Goal: Transaction & Acquisition: Download file/media

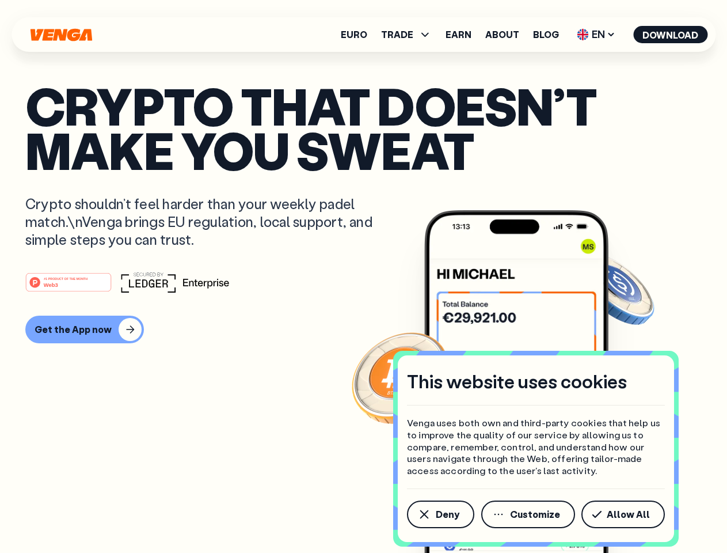
click at [363, 276] on div "#1 PRODUCT OF THE MONTH Web3" at bounding box center [363, 282] width 676 height 21
click at [440, 514] on span "Deny" at bounding box center [448, 513] width 24 height 9
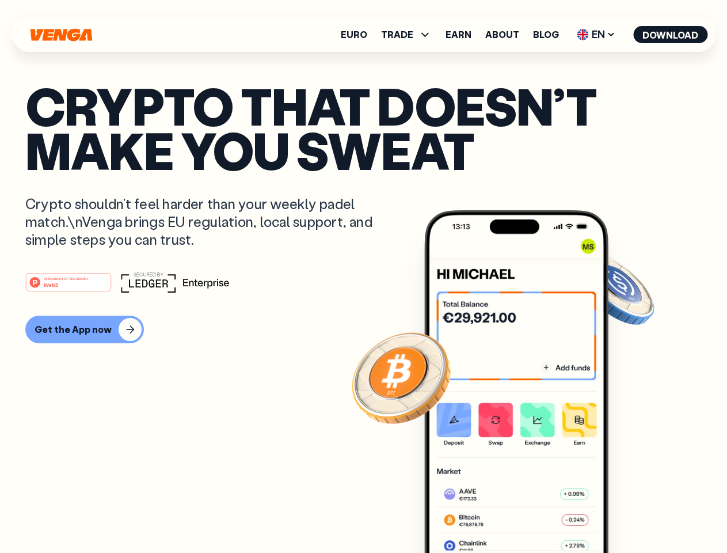
click at [529, 514] on img at bounding box center [516, 403] width 184 height 386
click at [625, 514] on article "Crypto that doesn’t make you sweat Crypto shouldn’t feel harder than your weekl…" at bounding box center [363, 299] width 676 height 432
click at [410, 35] on span "TRADE" at bounding box center [397, 34] width 32 height 9
click at [596, 35] on span "EN" at bounding box center [596, 34] width 47 height 18
click at [670, 35] on button "Download" at bounding box center [670, 34] width 74 height 17
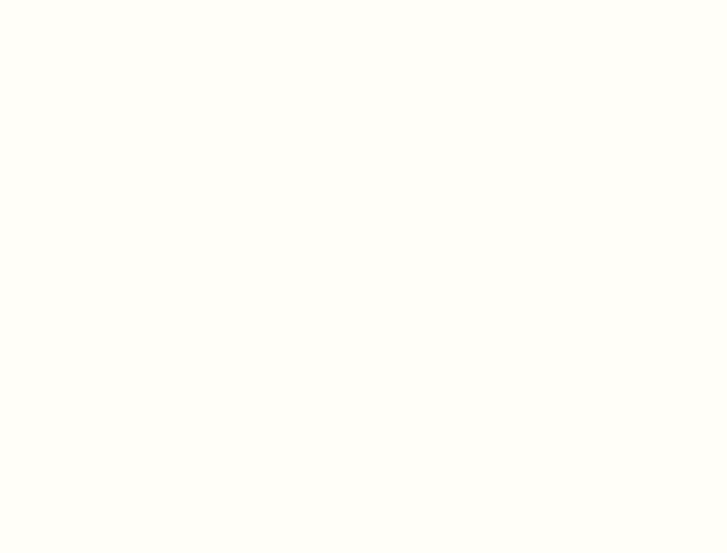
click at [363, 0] on html "This website uses cookies Venga uses both own and third-party cookies that help…" at bounding box center [363, 0] width 727 height 0
click at [83, 0] on html "This website uses cookies Venga uses both own and third-party cookies that help…" at bounding box center [363, 0] width 727 height 0
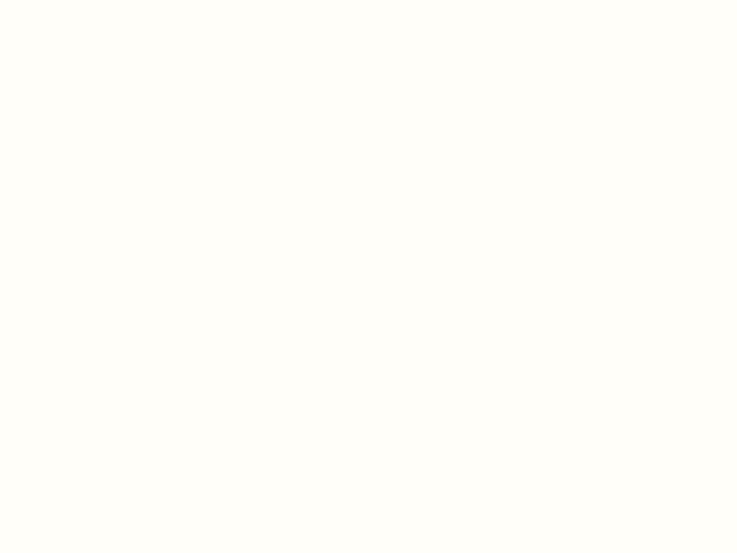
click at [70, 0] on html "This website uses cookies Venga uses both own and third-party cookies that help…" at bounding box center [368, 0] width 737 height 0
